Goal: Navigation & Orientation: Find specific page/section

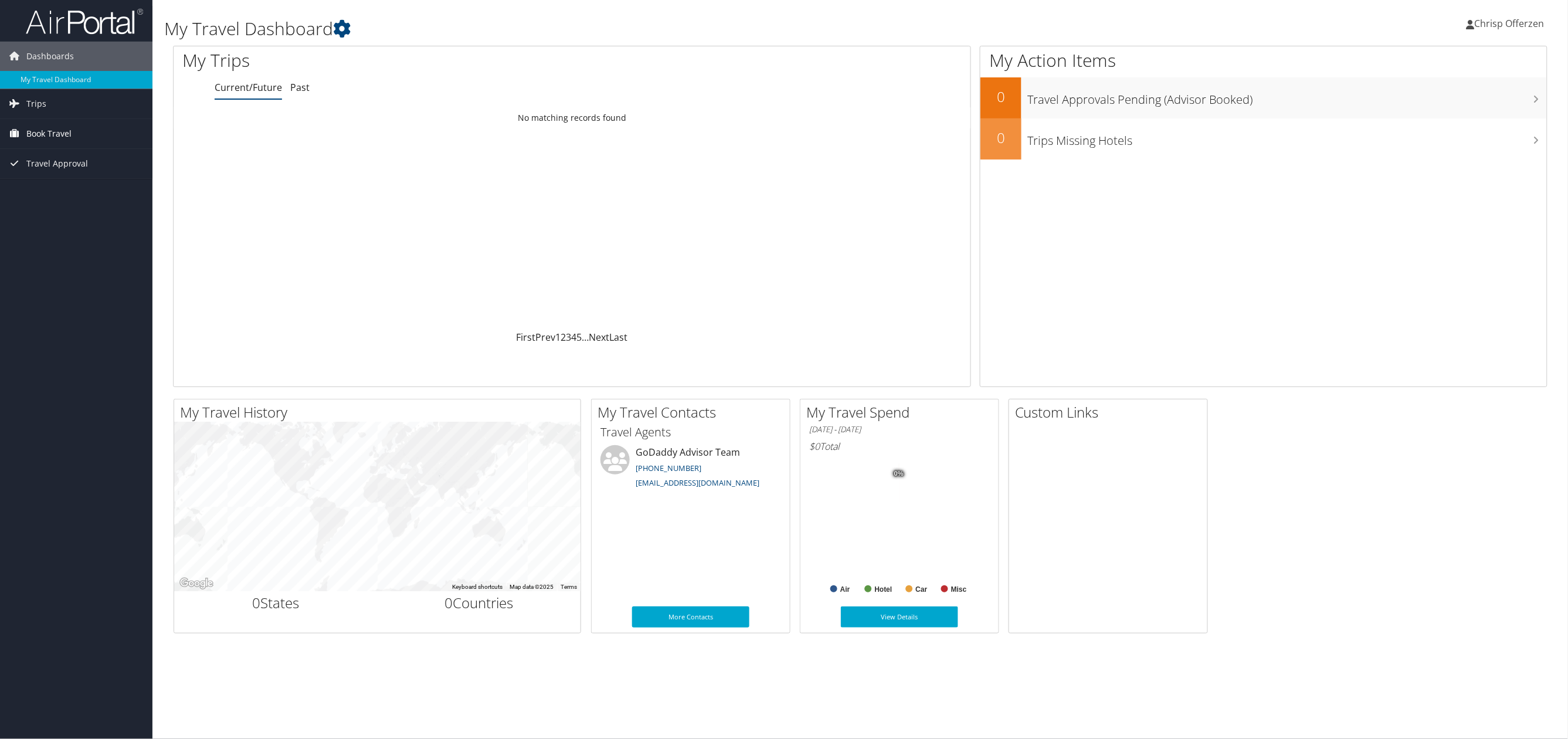
click at [54, 133] on span "Book Travel" at bounding box center [49, 134] width 45 height 30
click at [47, 69] on span "Dashboards" at bounding box center [50, 57] width 47 height 30
click at [47, 61] on span "Dashboards" at bounding box center [50, 57] width 47 height 30
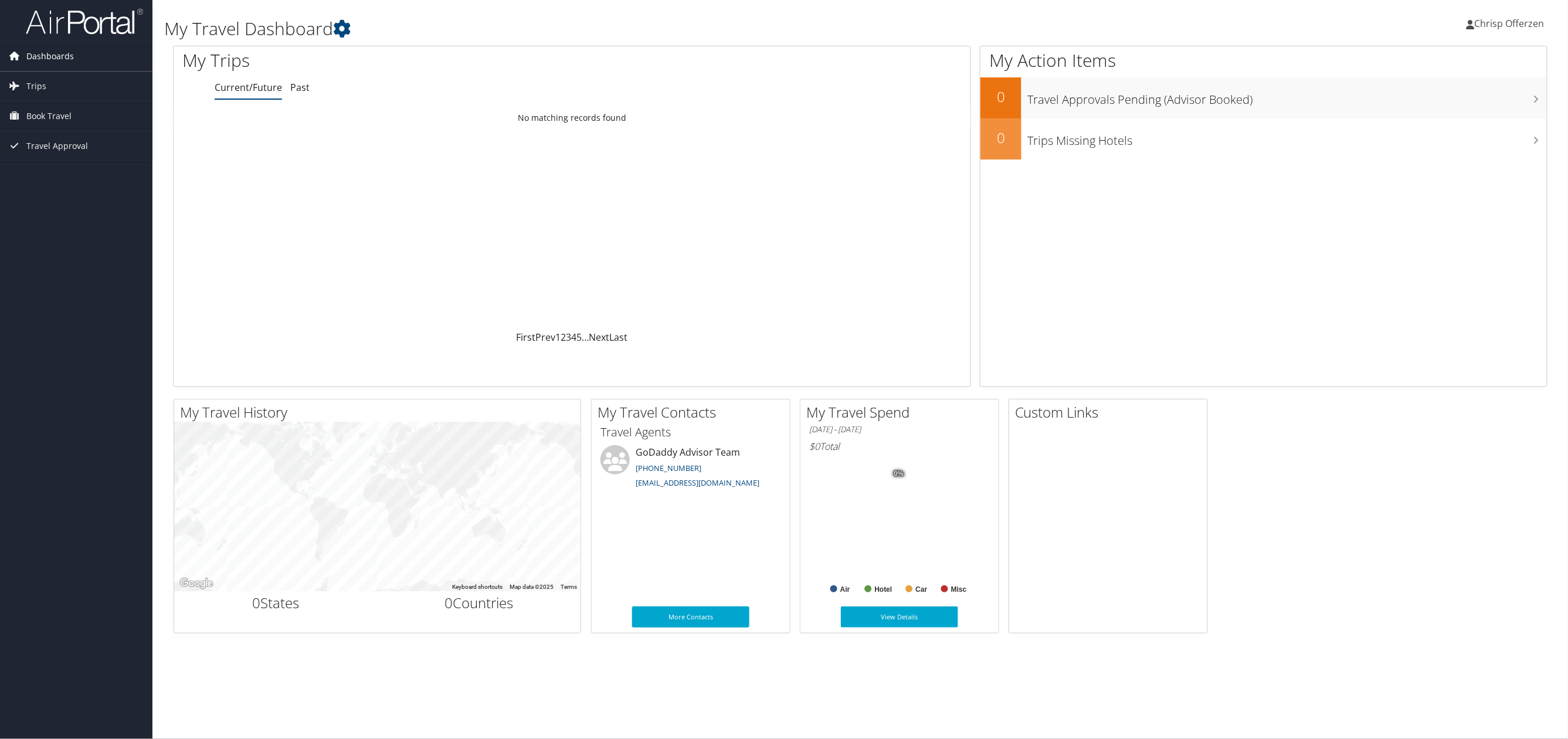
click at [47, 61] on span "Dashboards" at bounding box center [50, 57] width 47 height 30
click at [199, 24] on h1 "My Travel Dashboard" at bounding box center [628, 29] width 928 height 25
click at [38, 86] on link "My Travel Dashboard" at bounding box center [76, 79] width 152 height 18
click at [37, 96] on span "Trips" at bounding box center [37, 104] width 20 height 30
click at [36, 132] on span "Book Travel" at bounding box center [49, 134] width 45 height 30
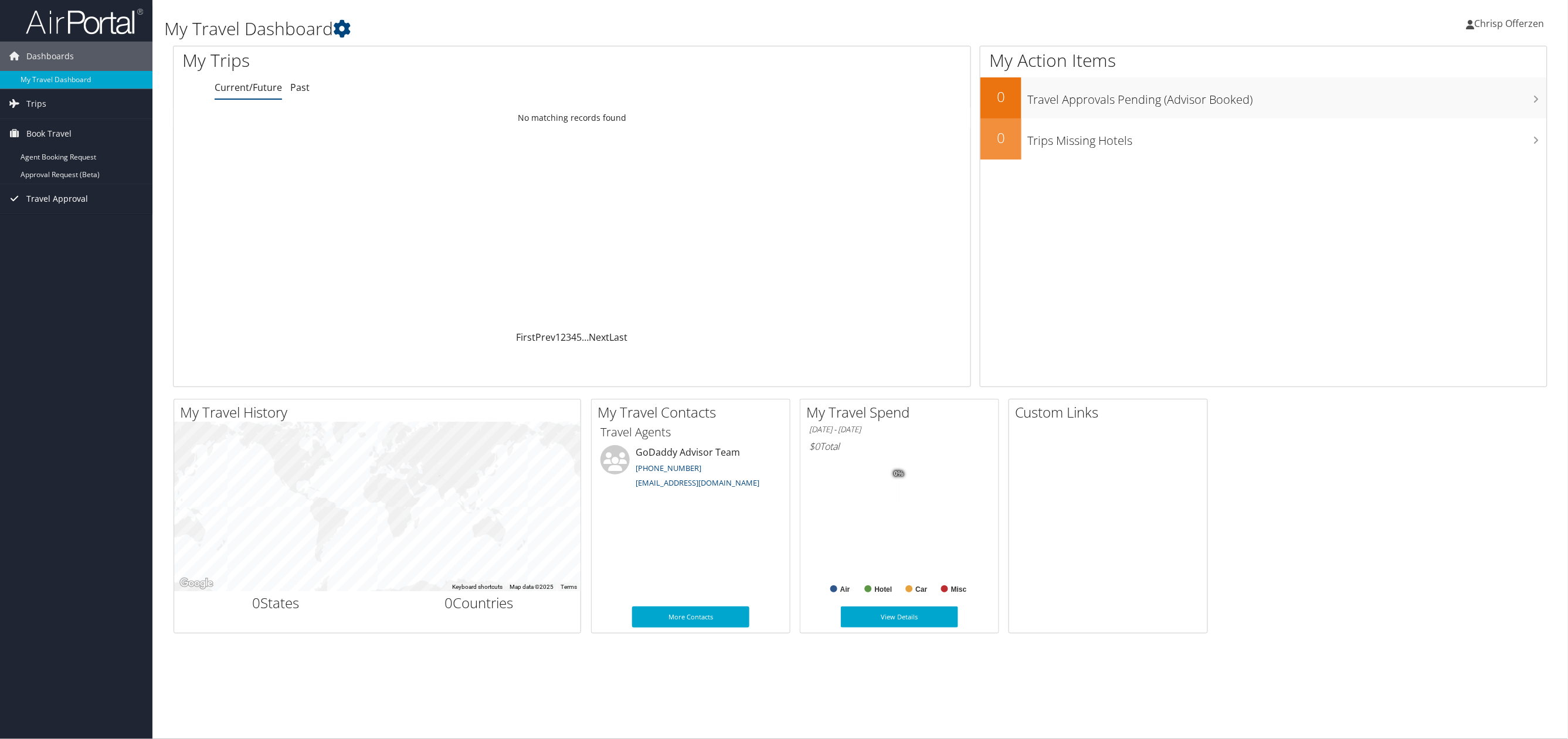
click at [54, 192] on span "Travel Approval" at bounding box center [57, 199] width 61 height 30
click at [58, 180] on link "Approval Request (Beta)" at bounding box center [76, 174] width 152 height 18
drag, startPoint x: 32, startPoint y: 0, endPoint x: 44, endPoint y: 353, distance: 353.2
click at [44, 353] on div "Dashboards My Travel Dashboard Trips Current/Future Trips Past Trips Trips Miss…" at bounding box center [784, 370] width 1568 height 739
